Goal: Task Accomplishment & Management: Manage account settings

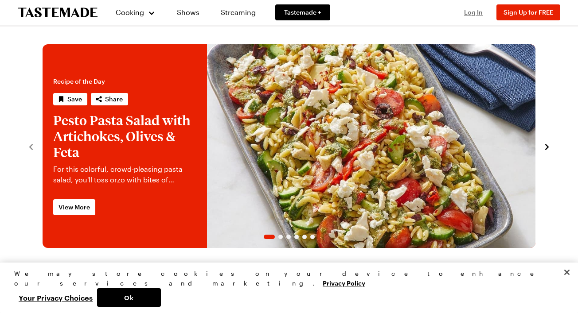
click at [470, 14] on span "Log In" at bounding box center [473, 12] width 19 height 8
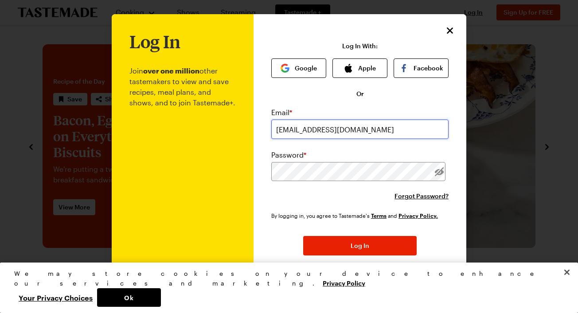
type input "[EMAIL_ADDRESS][DOMAIN_NAME]"
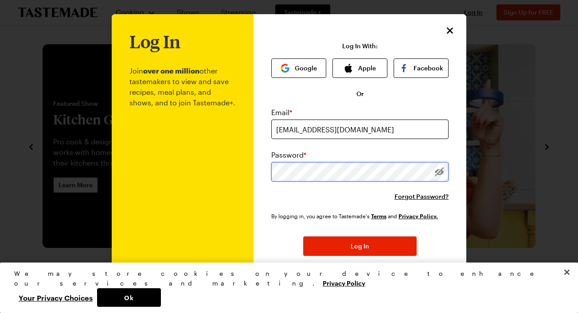
click at [360, 247] on button "Log In" at bounding box center [359, 247] width 113 height 20
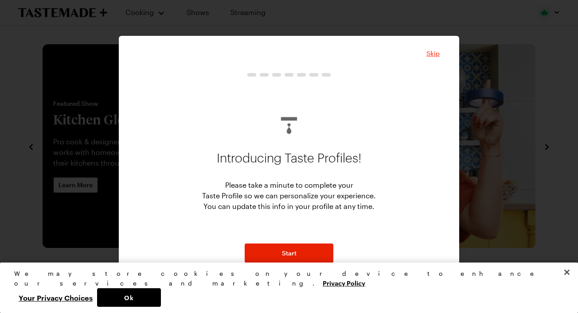
click at [432, 53] on span "Skip" at bounding box center [432, 53] width 13 height 9
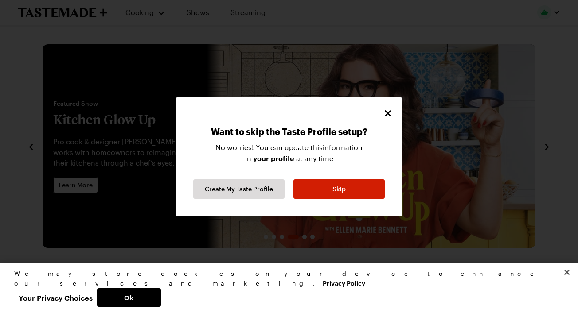
click at [346, 187] on button "Skip" at bounding box center [338, 190] width 91 height 20
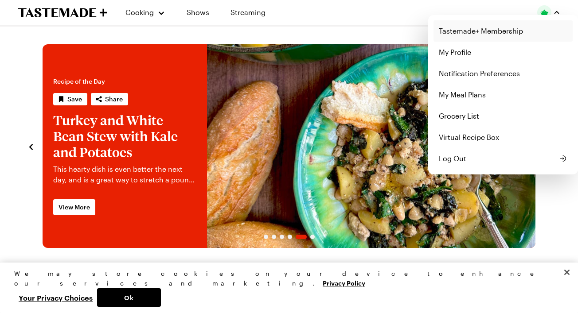
click at [477, 36] on link "Tastemade+ Membership" at bounding box center [503, 30] width 139 height 21
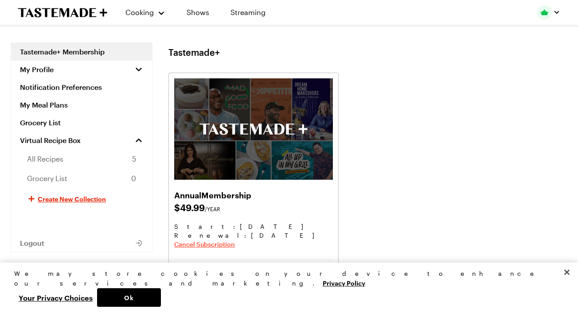
click at [221, 247] on span "Cancel Subscription" at bounding box center [204, 244] width 61 height 9
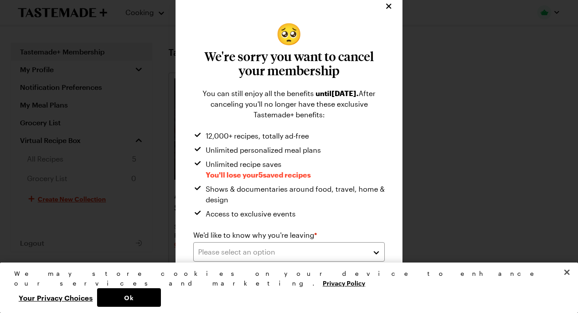
scroll to position [8, 0]
click at [570, 282] on button "Close" at bounding box center [567, 273] width 20 height 20
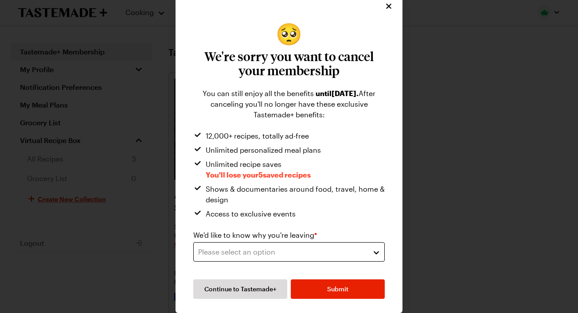
click at [309, 245] on button "Please select an option" at bounding box center [289, 252] width 192 height 20
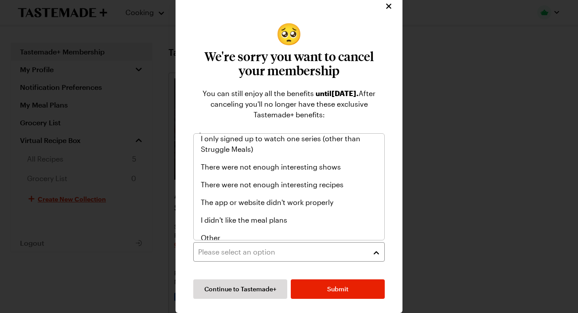
scroll to position [103, 0]
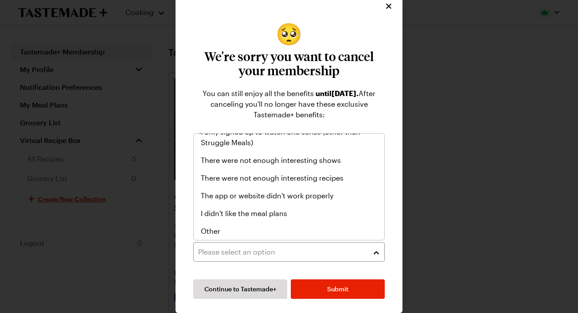
click at [417, 227] on div "🥺 We're sorry you want to cancel your membership You can still enjoy all the be…" at bounding box center [289, 152] width 578 height 321
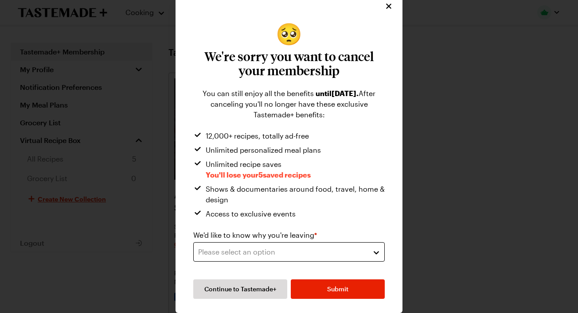
click at [329, 258] on button "Please select an option" at bounding box center [289, 252] width 192 height 20
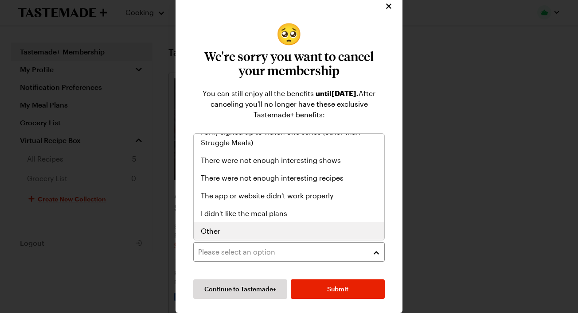
click at [226, 227] on div "Other" at bounding box center [289, 231] width 176 height 11
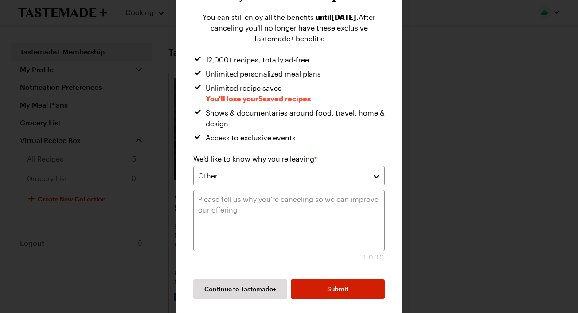
scroll to position [84, 0]
click at [347, 288] on span "Submit" at bounding box center [337, 289] width 21 height 9
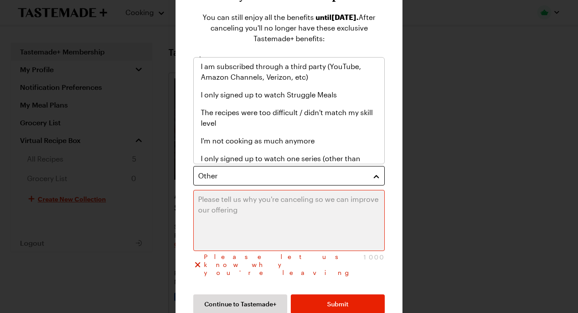
click at [314, 174] on div "Other" at bounding box center [282, 176] width 168 height 11
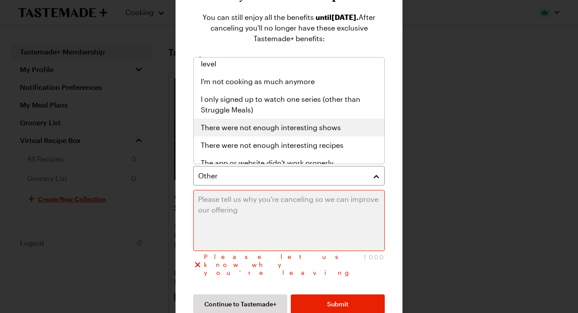
scroll to position [54, 0]
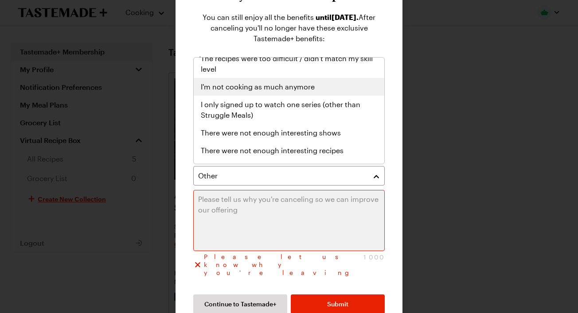
click at [297, 82] on span "I'm not cooking as much anymore" at bounding box center [258, 87] width 114 height 11
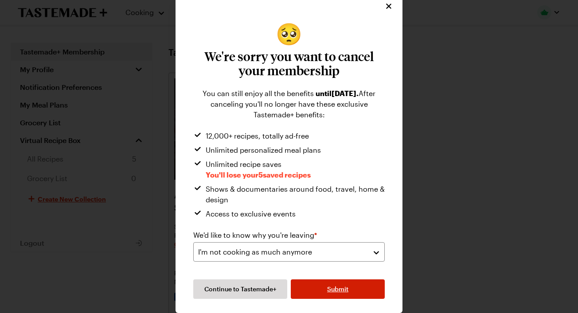
click at [335, 291] on span "Submit" at bounding box center [337, 289] width 21 height 9
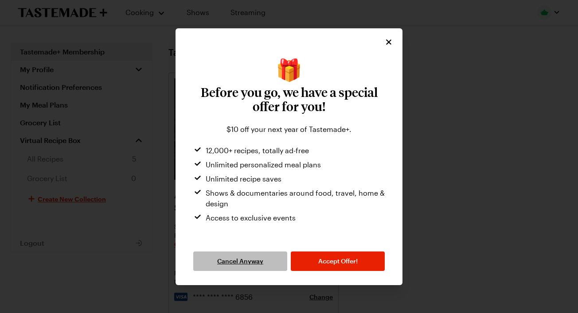
click at [254, 257] on span "Cancel Anyway" at bounding box center [240, 261] width 46 height 9
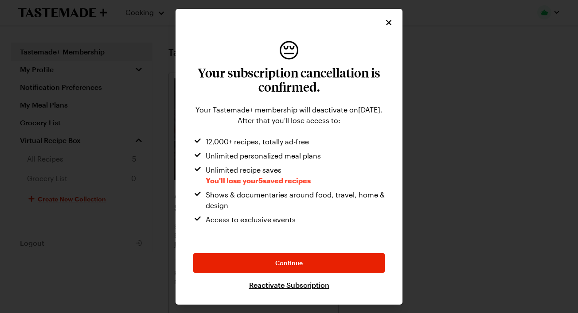
click at [389, 22] on icon "Close" at bounding box center [388, 22] width 5 height 5
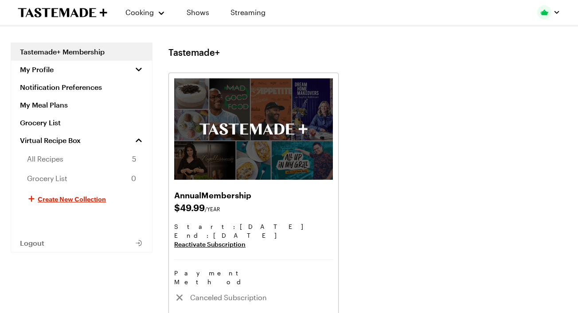
click at [399, 174] on div "Annual Membership $ 49.99 /YEAR Start: [DATE] End : [DATE] Reactivate Subscript…" at bounding box center [367, 201] width 399 height 256
